Goal: Feedback & Contribution: Contribute content

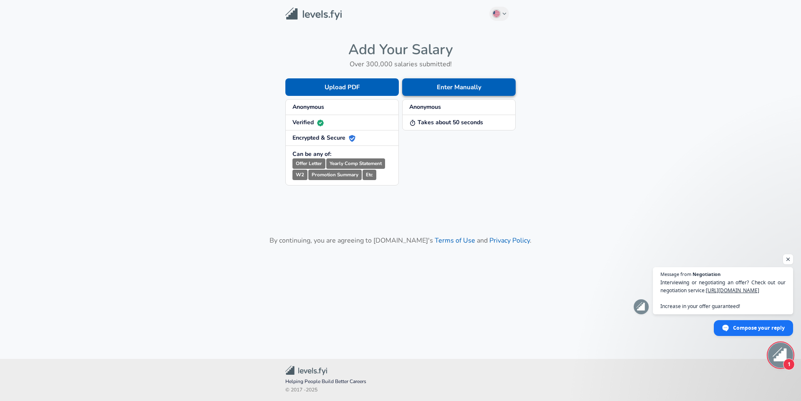
click at [467, 89] on button "Enter Manually" at bounding box center [458, 87] width 113 height 18
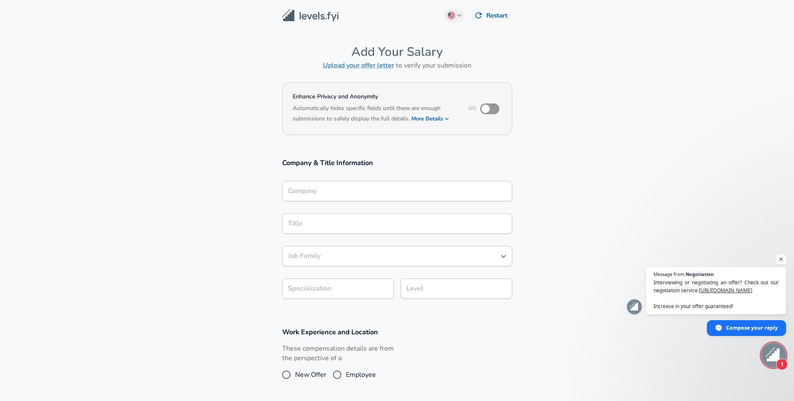
scroll to position [8, 0]
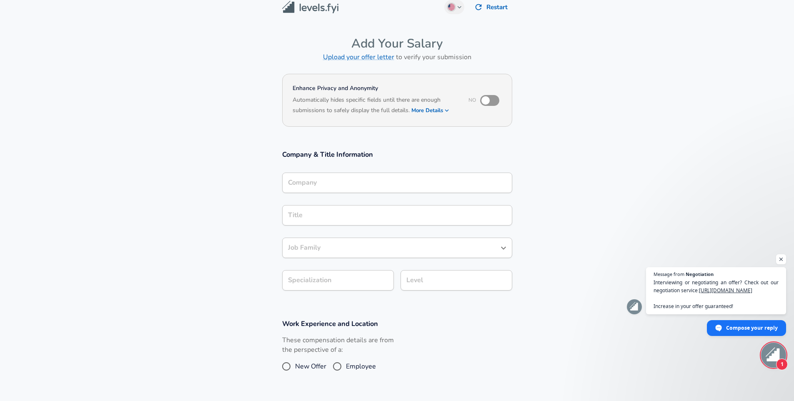
click at [363, 189] on input "Company" at bounding box center [397, 182] width 223 height 13
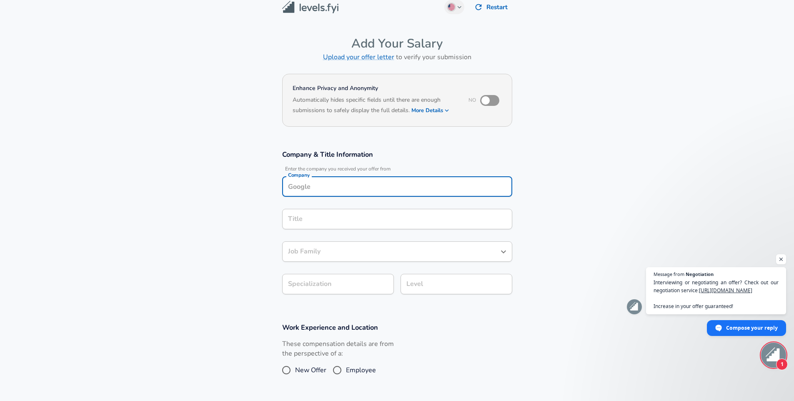
click at [490, 103] on input "checkbox" at bounding box center [486, 101] width 48 height 16
checkbox input "true"
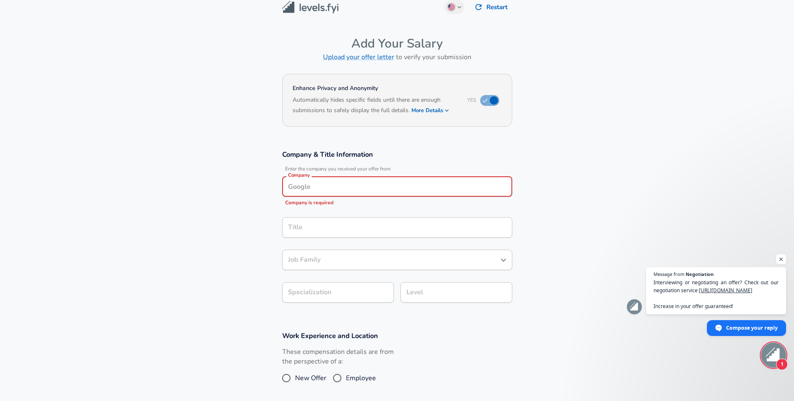
click at [316, 184] on input "Company" at bounding box center [397, 186] width 223 height 13
click at [319, 204] on span "an Sachs" at bounding box center [331, 206] width 25 height 8
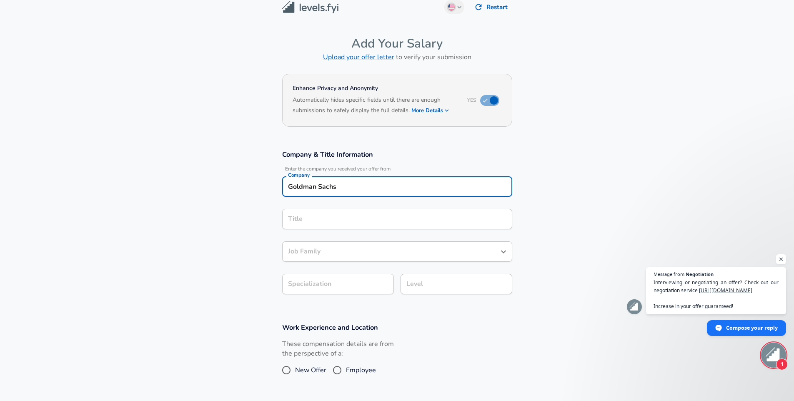
type input "Goldman Sachs"
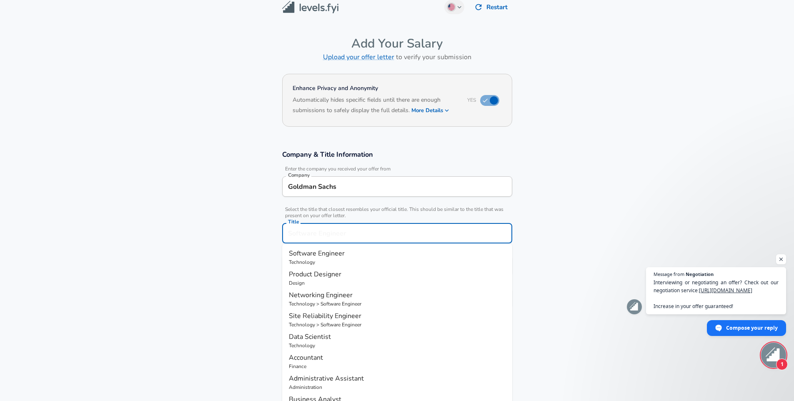
scroll to position [25, 0]
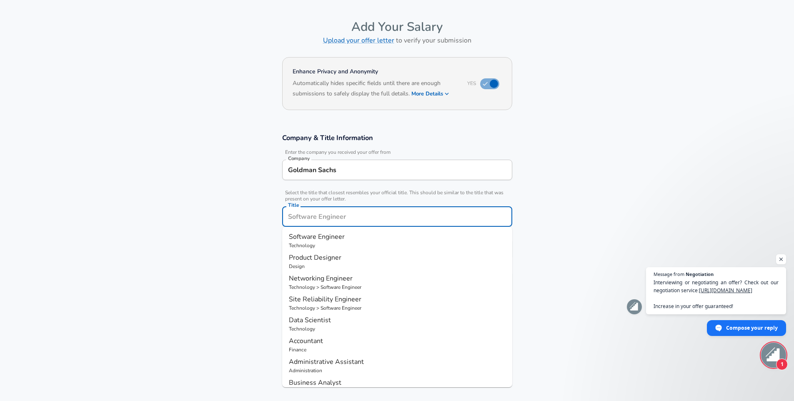
click at [315, 219] on input "Title" at bounding box center [397, 216] width 223 height 13
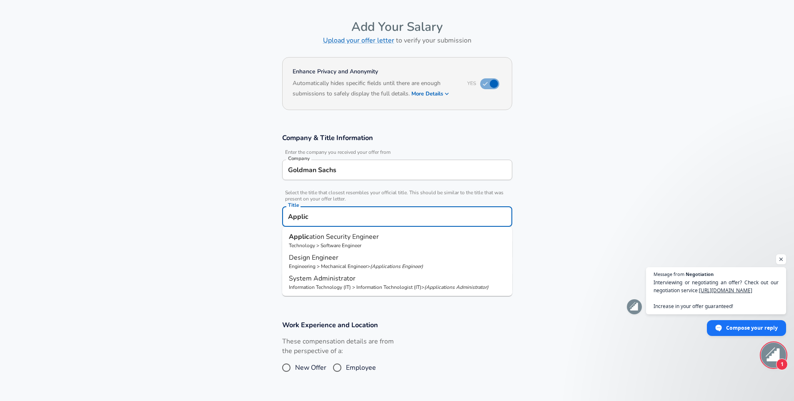
click at [321, 237] on span "ation Security Engineer" at bounding box center [344, 236] width 70 height 9
type input "Application Security Engineer"
type input "Security"
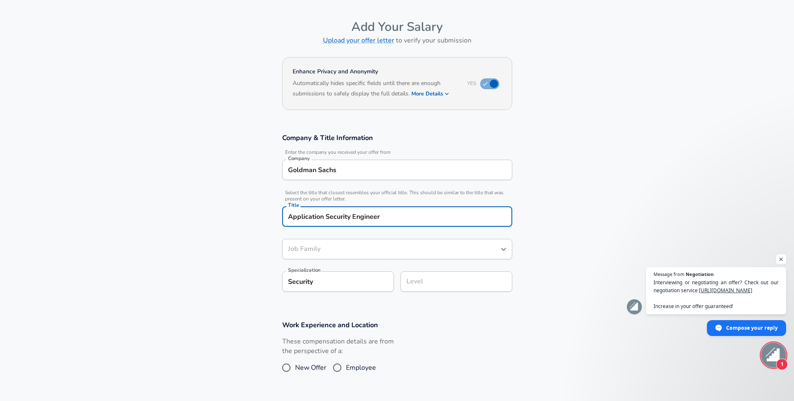
type input "Software Engineer"
type input "Application Security Engineer"
click at [322, 249] on input "Software Engineer" at bounding box center [391, 249] width 210 height 13
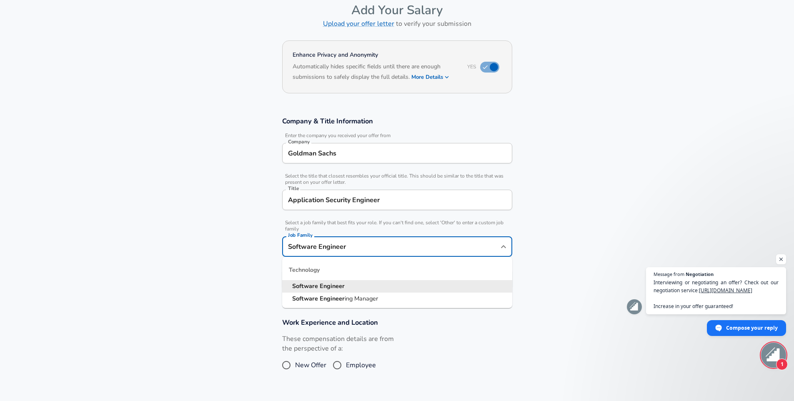
click at [367, 248] on input "Software Engineer" at bounding box center [391, 246] width 210 height 13
click at [356, 244] on input "Software Engineer" at bounding box center [391, 244] width 210 height 13
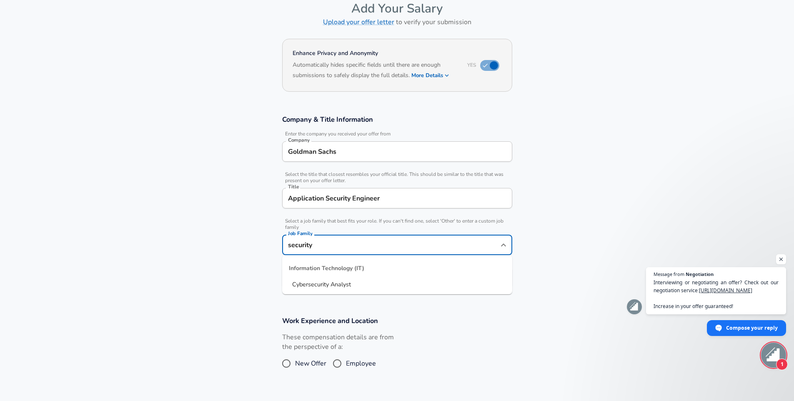
click at [363, 280] on li "Cybersecurity Analyst" at bounding box center [397, 285] width 230 height 13
type input "Cybersecurity Analyst"
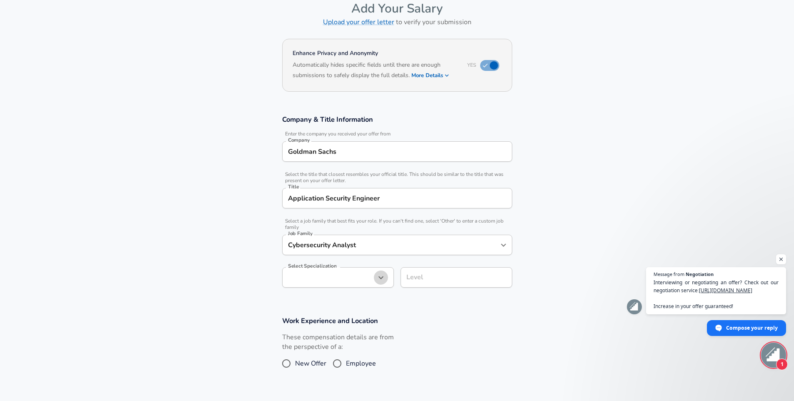
click at [381, 277] on icon "button" at bounding box center [381, 278] width 10 height 10
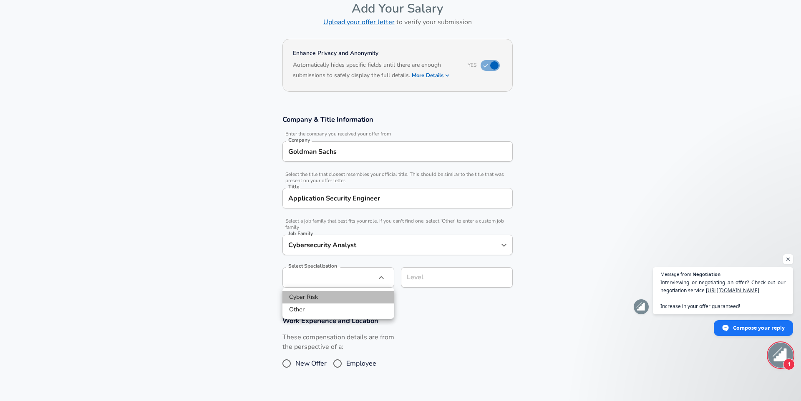
click at [329, 296] on li "Cyber Risk" at bounding box center [338, 297] width 112 height 13
type input "Cyber Risk"
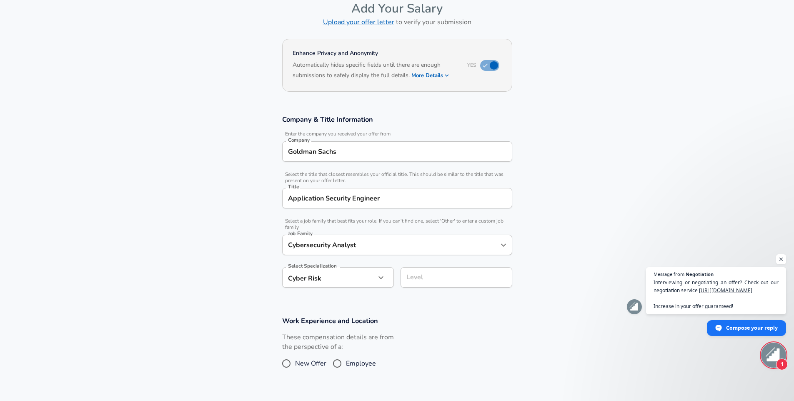
click at [423, 308] on section "Work Experience and Location These compensation details are from the perspectiv…" at bounding box center [397, 347] width 794 height 83
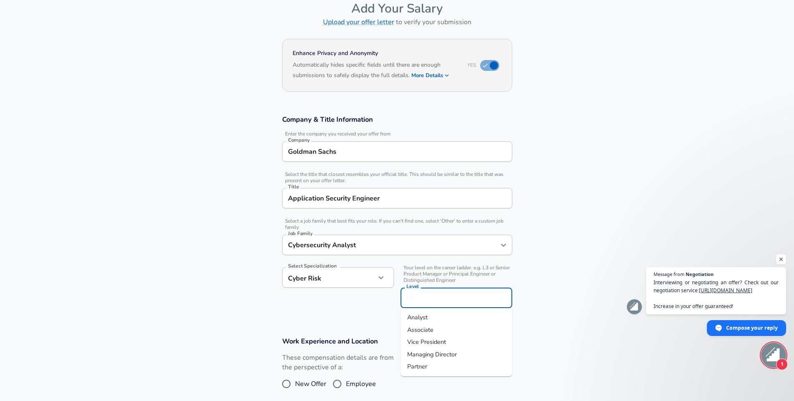
scroll to position [60, 0]
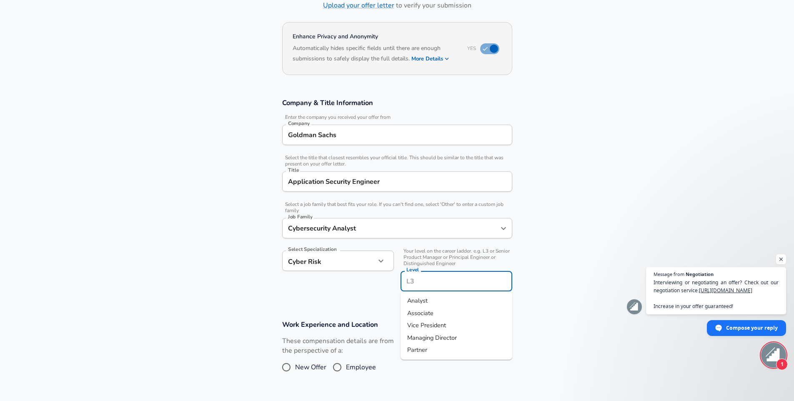
click at [424, 281] on input "Level" at bounding box center [456, 281] width 104 height 13
click at [424, 302] on span "Analyst" at bounding box center [417, 300] width 20 height 8
type input "Analyst"
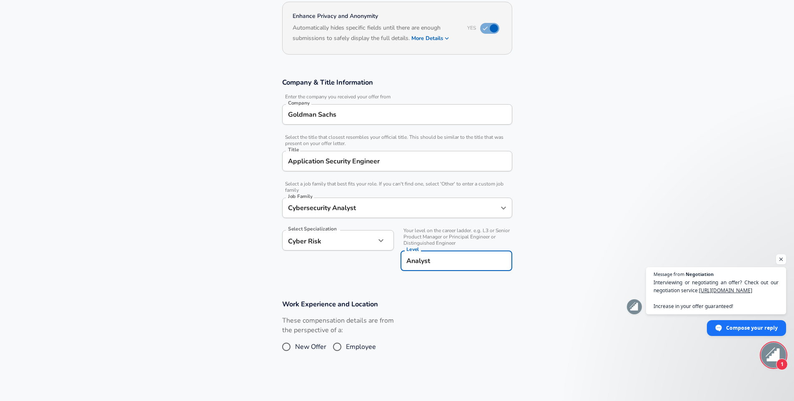
click at [284, 348] on input "New Offer" at bounding box center [287, 346] width 18 height 13
radio input "true"
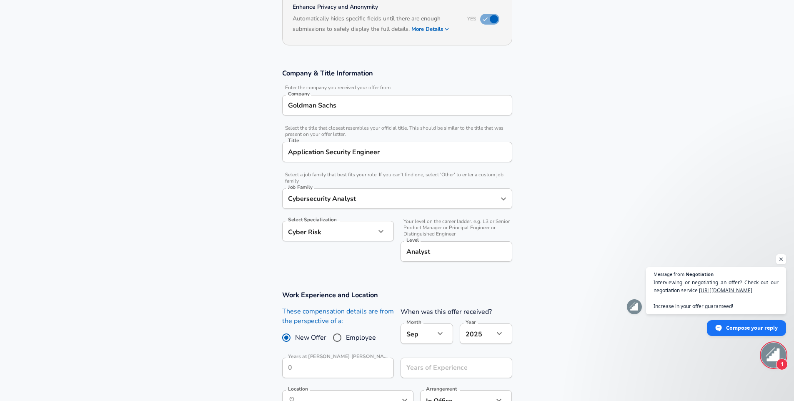
scroll to position [103, 0]
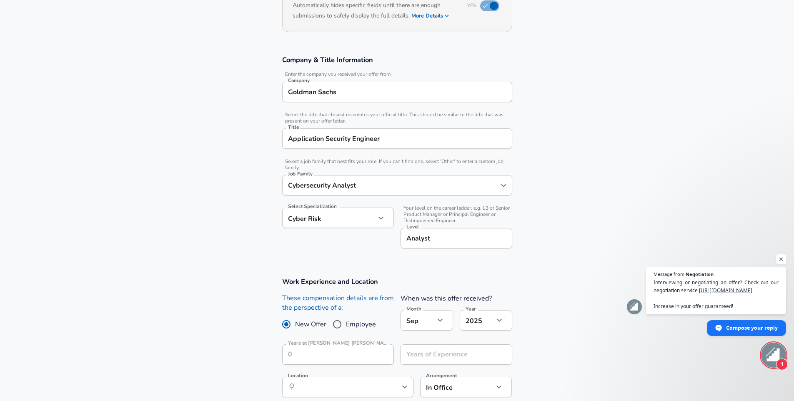
click at [429, 298] on body "English ([GEOGRAPHIC_DATA]) Change Restart Add Your Salary Upload your offer le…" at bounding box center [397, 97] width 794 height 401
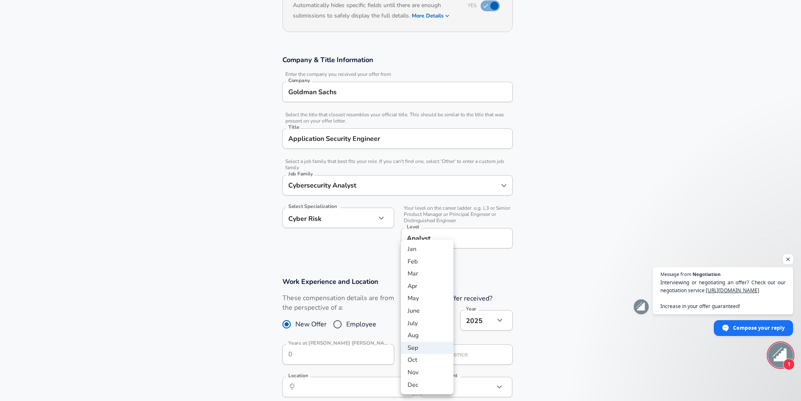
click at [421, 355] on li "Oct" at bounding box center [427, 360] width 53 height 13
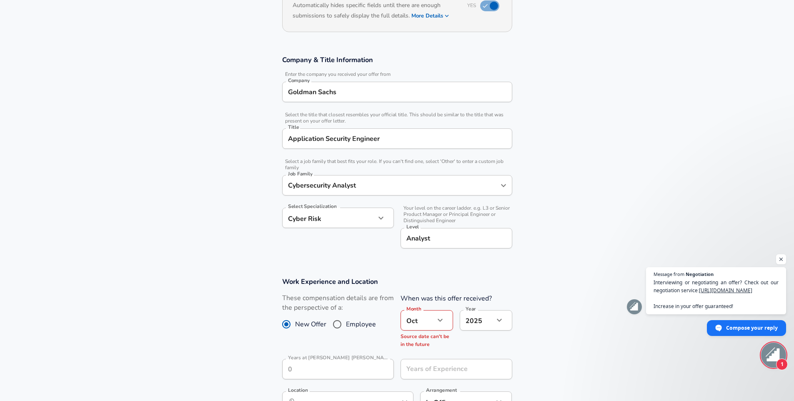
click at [357, 350] on div "Work Experience and Location These compensation details are from the perspectiv…" at bounding box center [397, 347] width 250 height 141
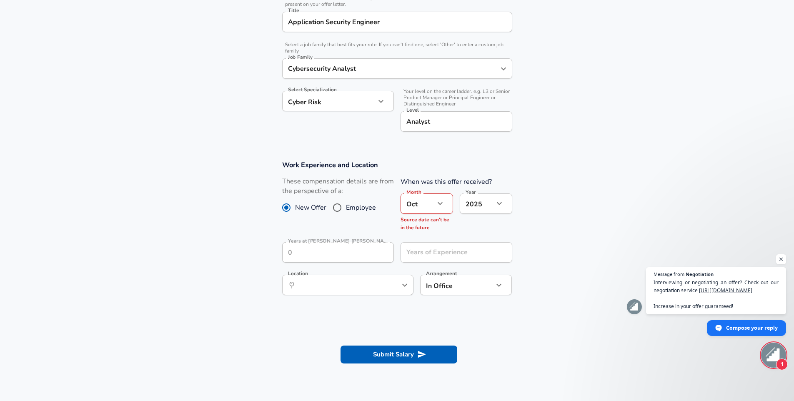
scroll to position [226, 0]
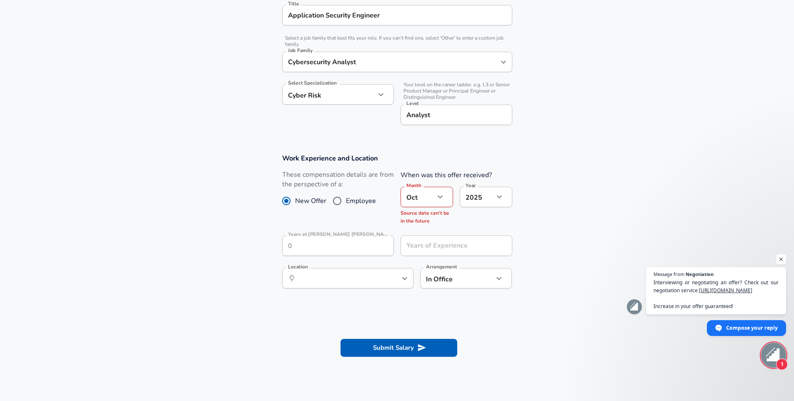
click at [439, 200] on icon "button" at bounding box center [440, 197] width 10 height 10
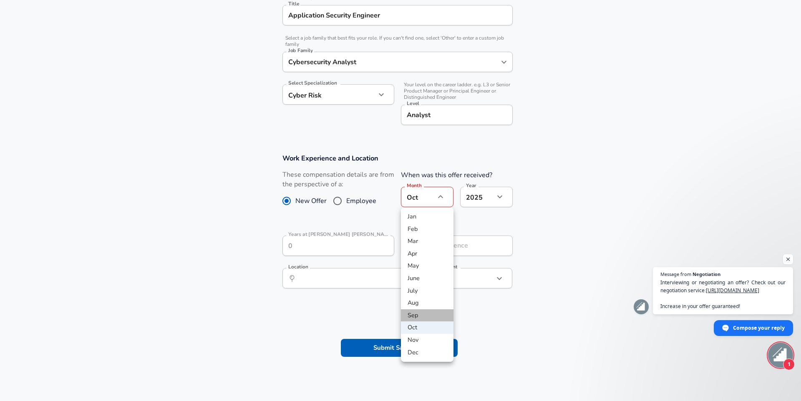
click at [416, 315] on li "Sep" at bounding box center [427, 315] width 53 height 13
type input "9"
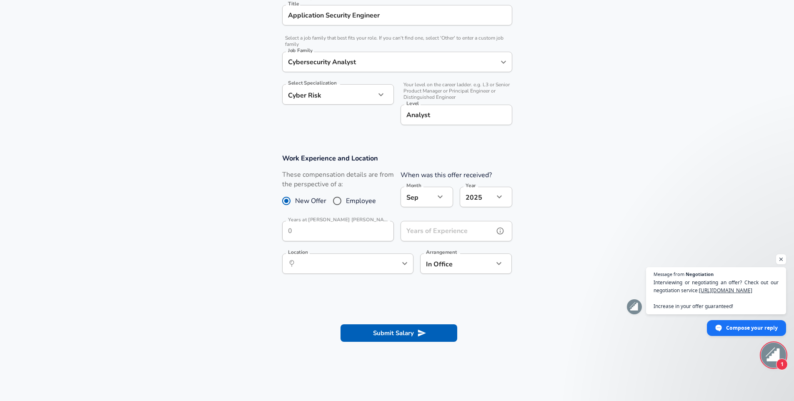
click at [421, 233] on input "Years of Experience" at bounding box center [447, 231] width 93 height 20
click at [394, 263] on icon "help" at bounding box center [390, 263] width 7 height 7
type input "2"
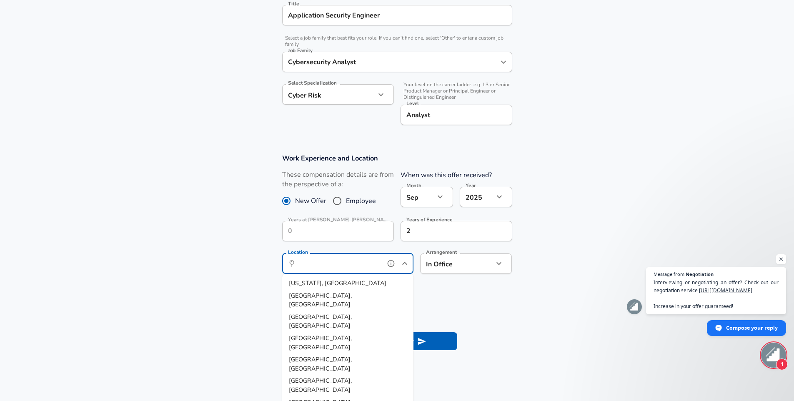
click at [364, 264] on input "Location" at bounding box center [338, 263] width 85 height 13
click at [334, 280] on li "Dall as, [GEOGRAPHIC_DATA]" at bounding box center [347, 283] width 131 height 13
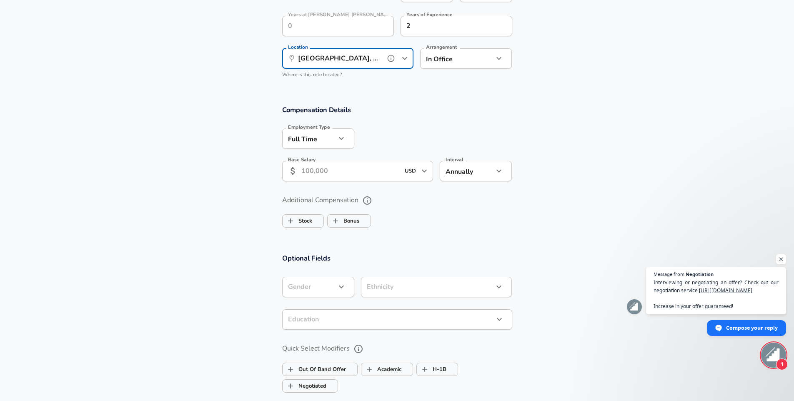
scroll to position [477, 0]
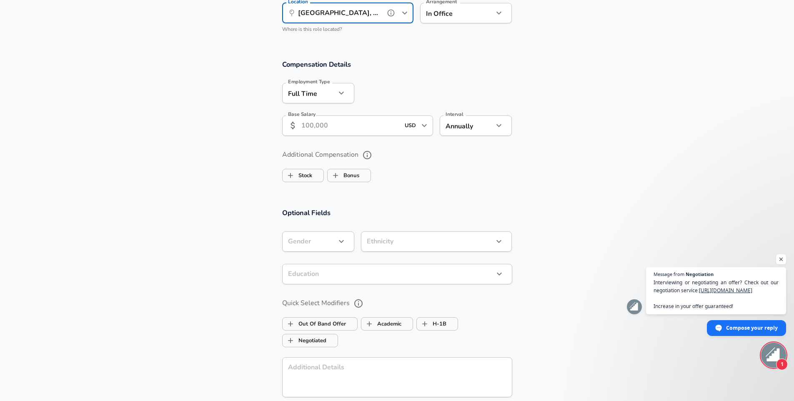
type input "[GEOGRAPHIC_DATA], [GEOGRAPHIC_DATA]"
click at [323, 129] on input "Base Salary" at bounding box center [350, 125] width 99 height 20
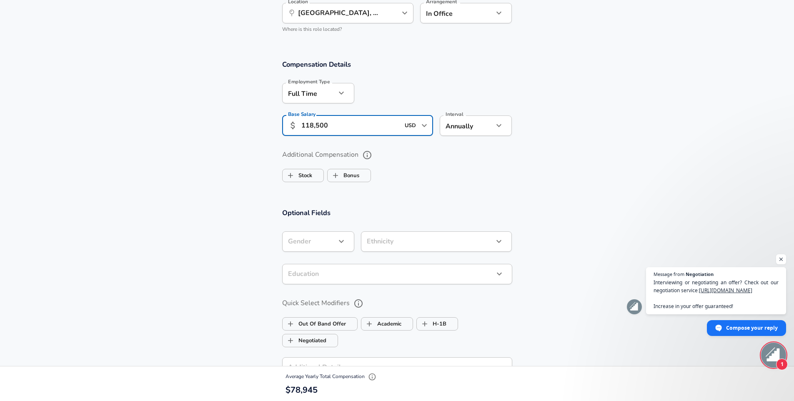
type input "118,500"
click at [614, 136] on section "Compensation Details Employment Type [DEMOGRAPHIC_DATA] full_time Employment Ty…" at bounding box center [397, 101] width 794 height 82
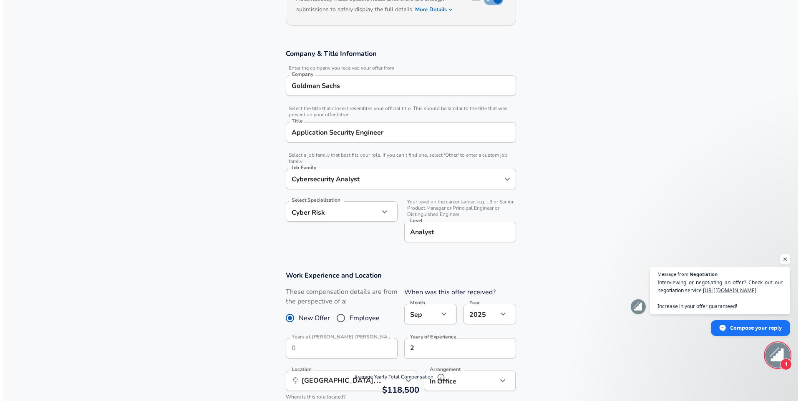
scroll to position [0, 0]
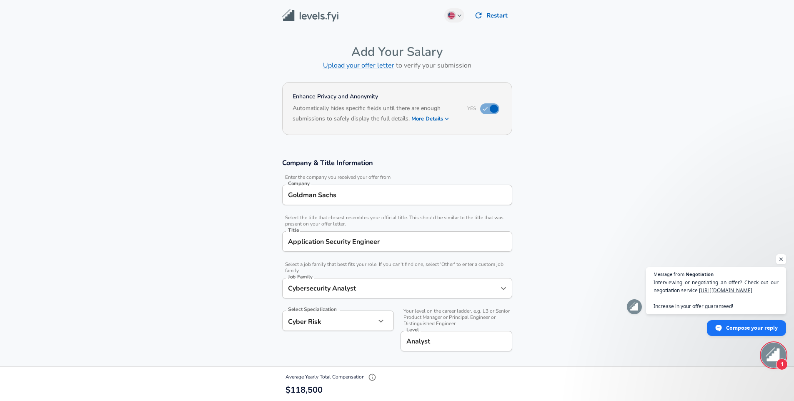
click at [491, 15] on button "Restart" at bounding box center [491, 16] width 41 height 18
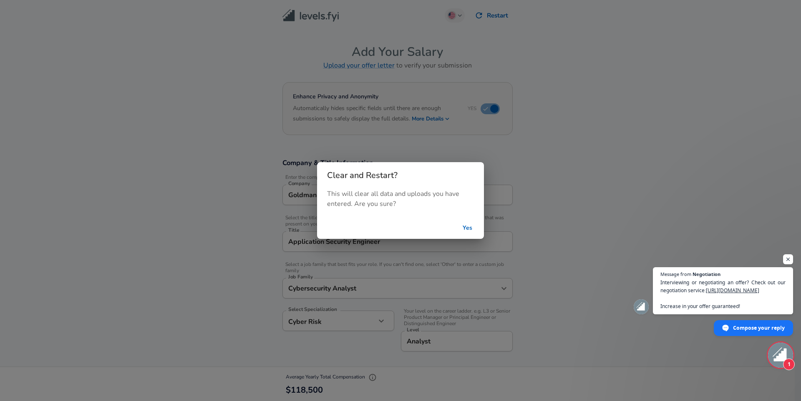
click at [463, 226] on button "Yes" at bounding box center [467, 228] width 27 height 15
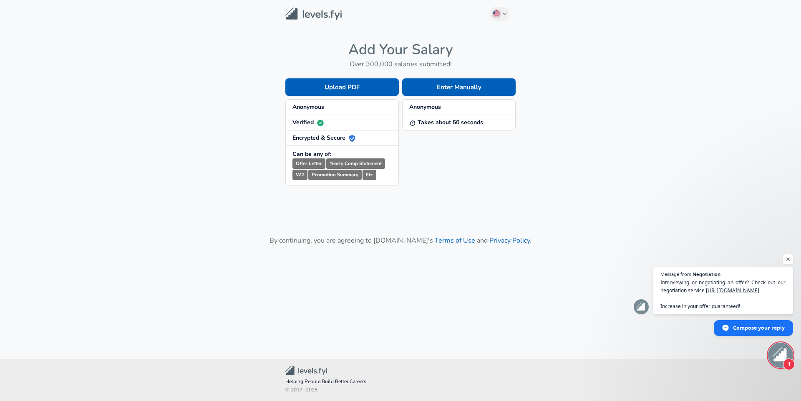
click at [313, 20] on img at bounding box center [313, 14] width 56 height 13
